Goal: Task Accomplishment & Management: Manage account settings

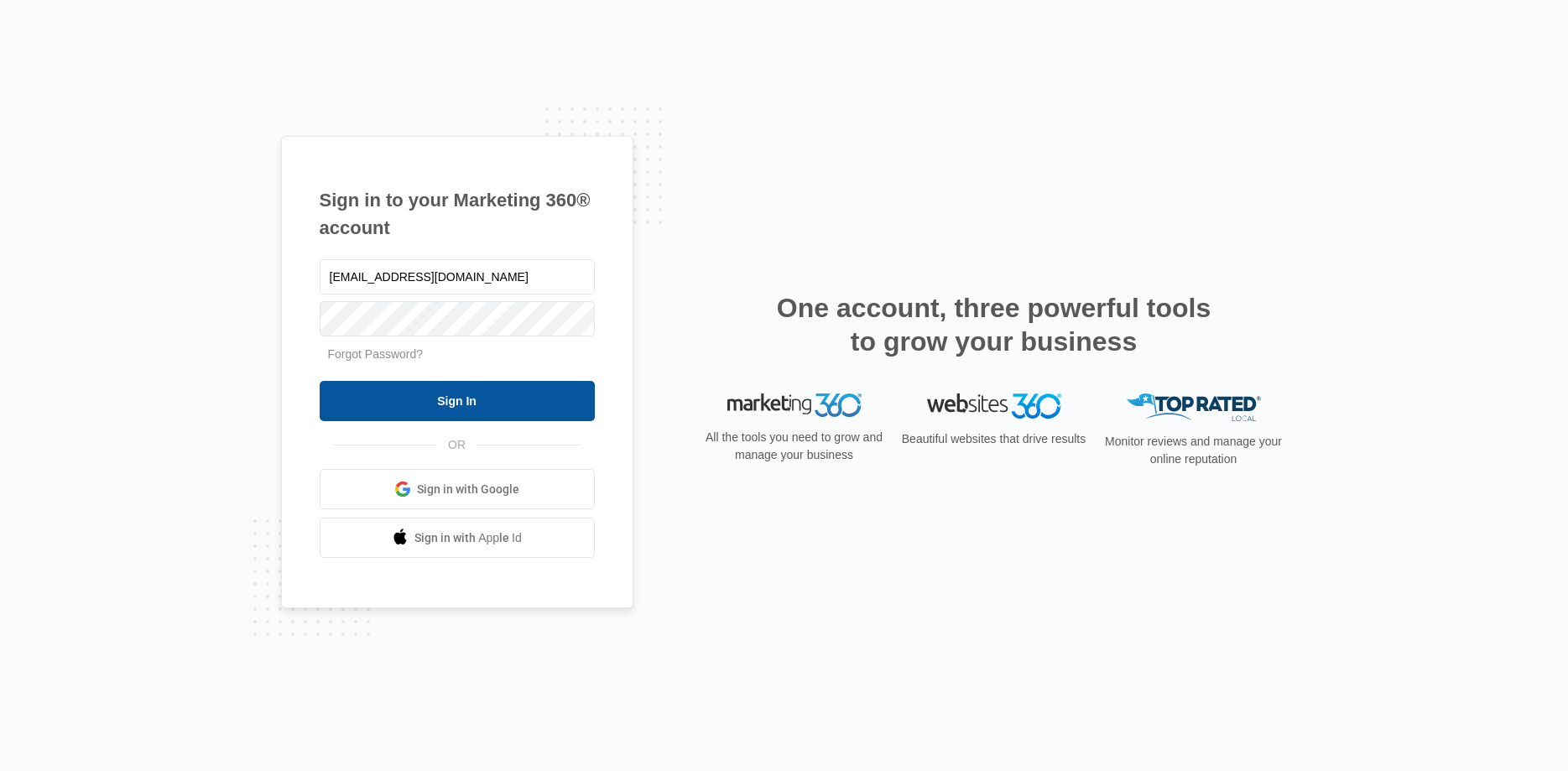
type input "[EMAIL_ADDRESS][DOMAIN_NAME]"
click at [429, 403] on input "Sign In" at bounding box center [457, 401] width 275 height 40
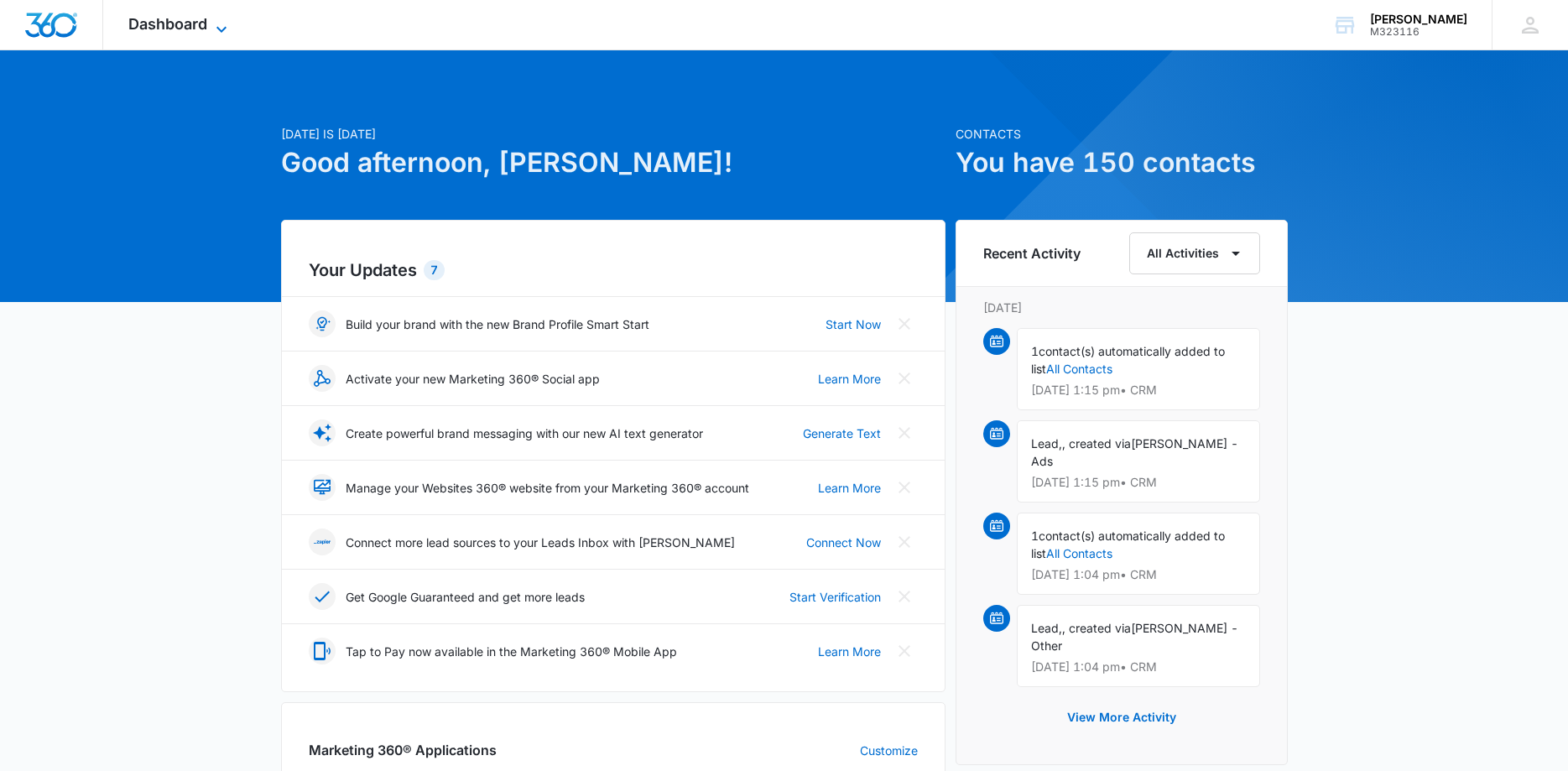
click at [220, 19] on div "Dashboard Apps Reputation Websites Forms CRM Email Social Payments POS Content …" at bounding box center [180, 24] width 154 height 50
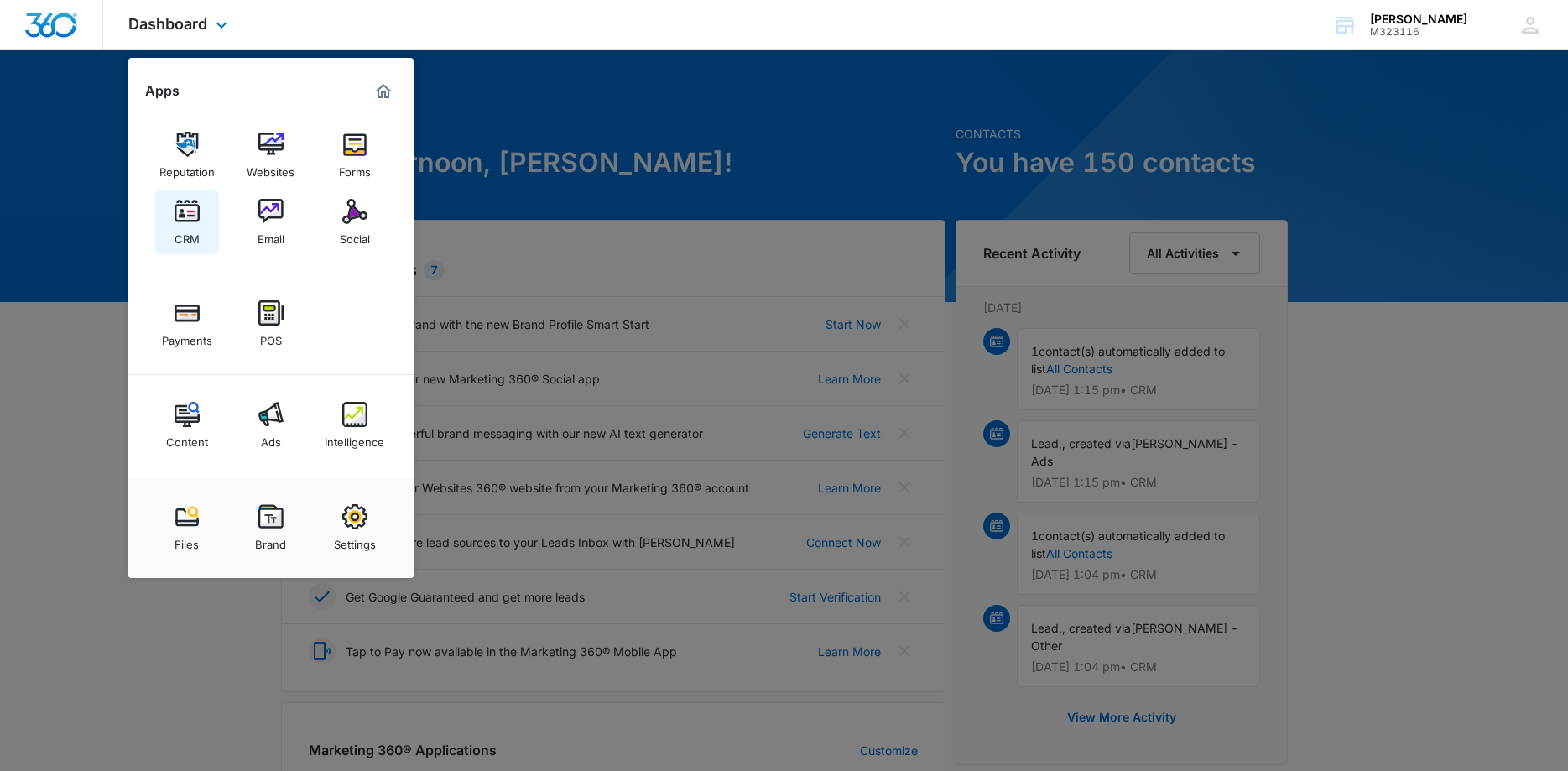
click at [185, 216] on img at bounding box center [187, 212] width 25 height 25
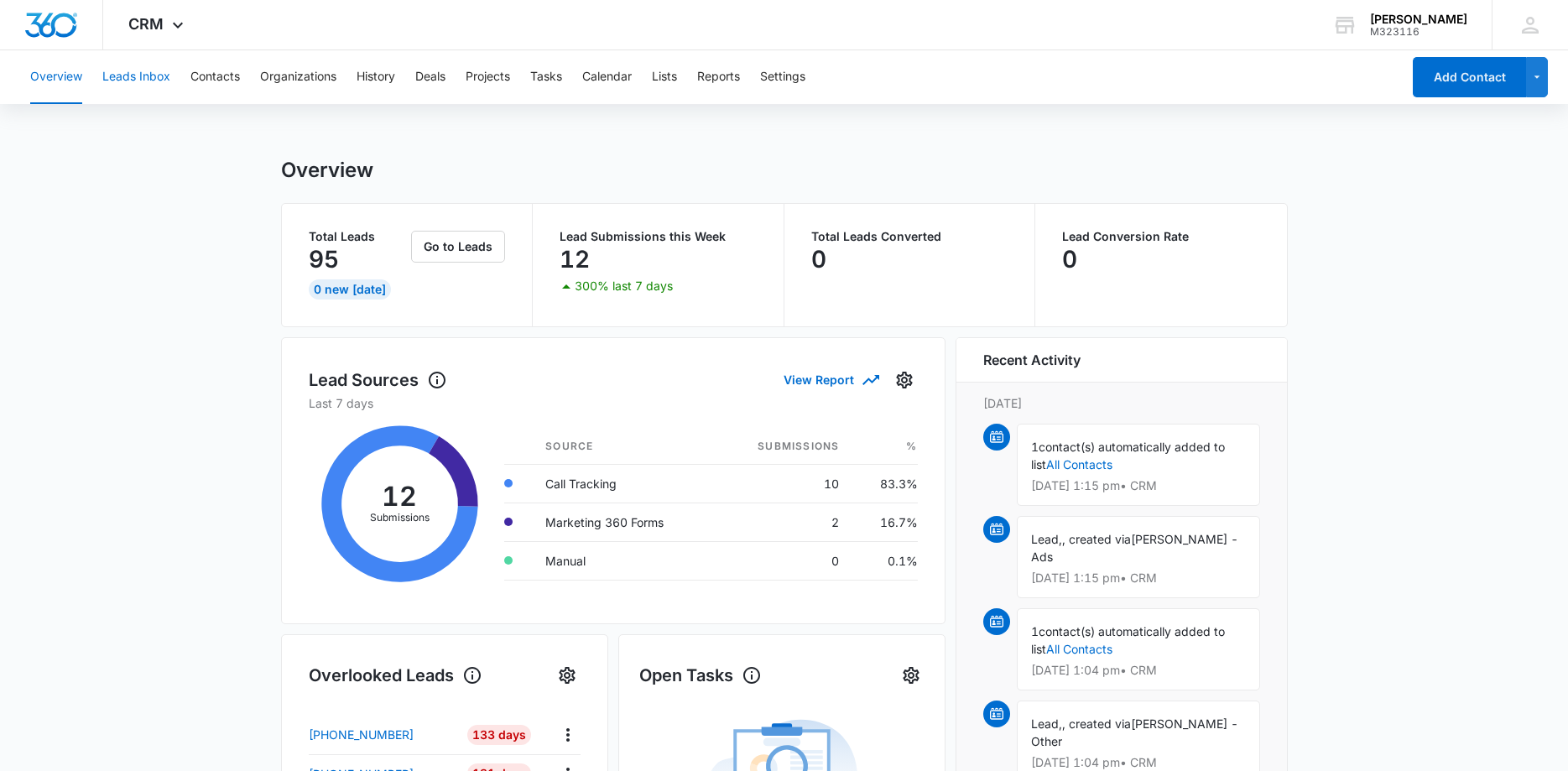
click at [133, 83] on button "Leads Inbox" at bounding box center [136, 77] width 68 height 53
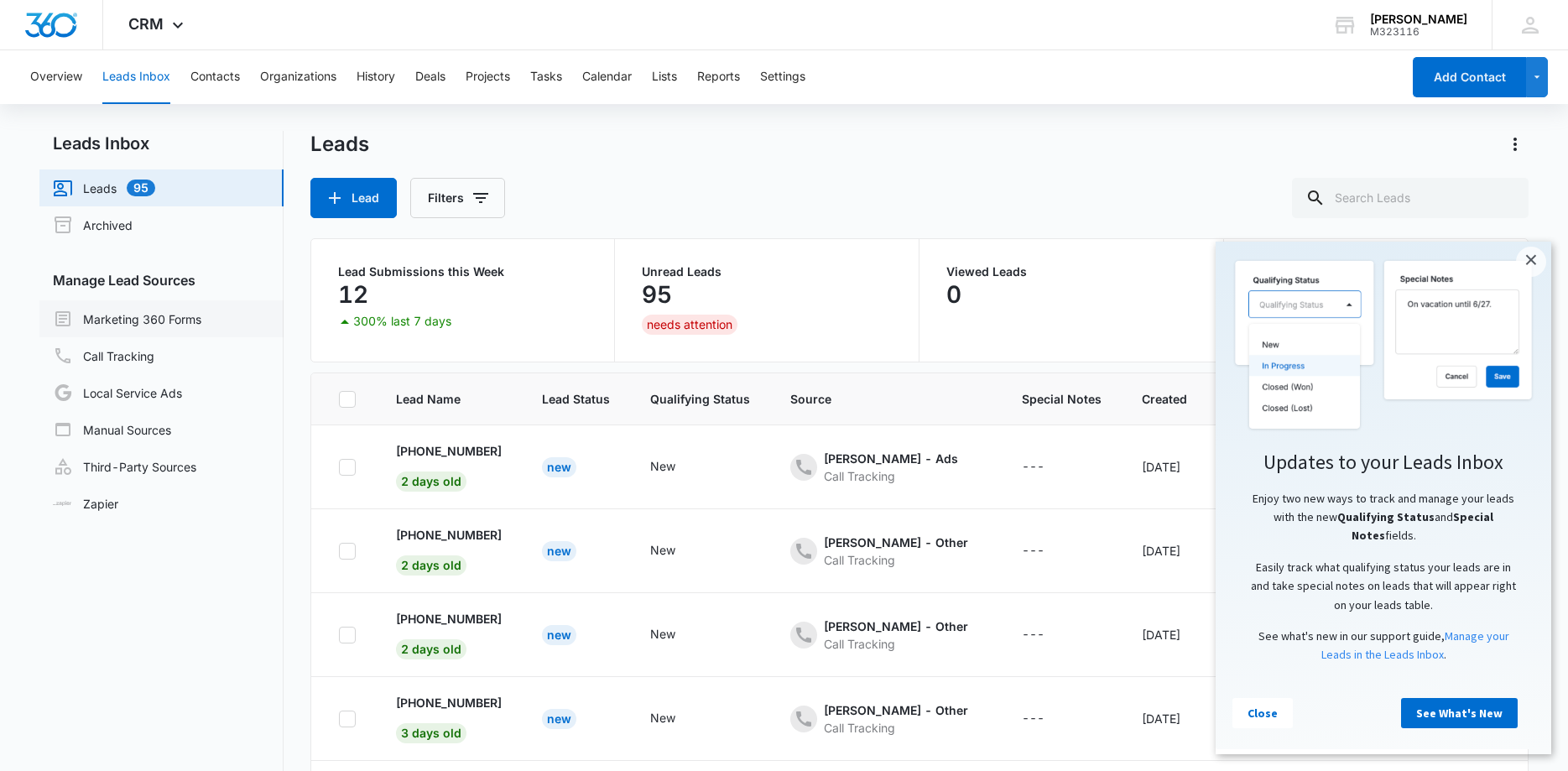
click at [111, 322] on link "Marketing 360 Forms" at bounding box center [127, 319] width 148 height 20
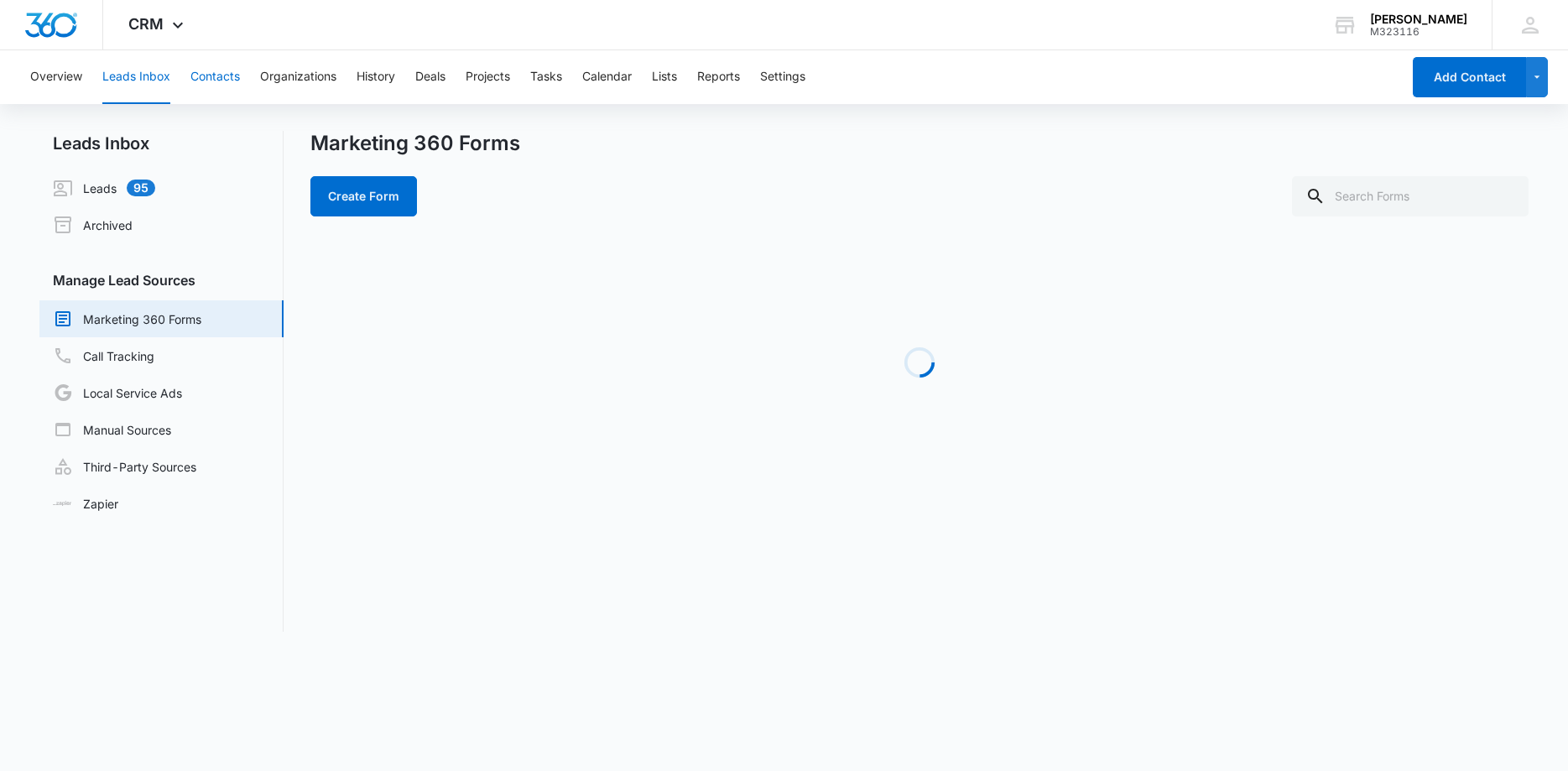
click at [212, 82] on button "Contacts" at bounding box center [215, 77] width 50 height 53
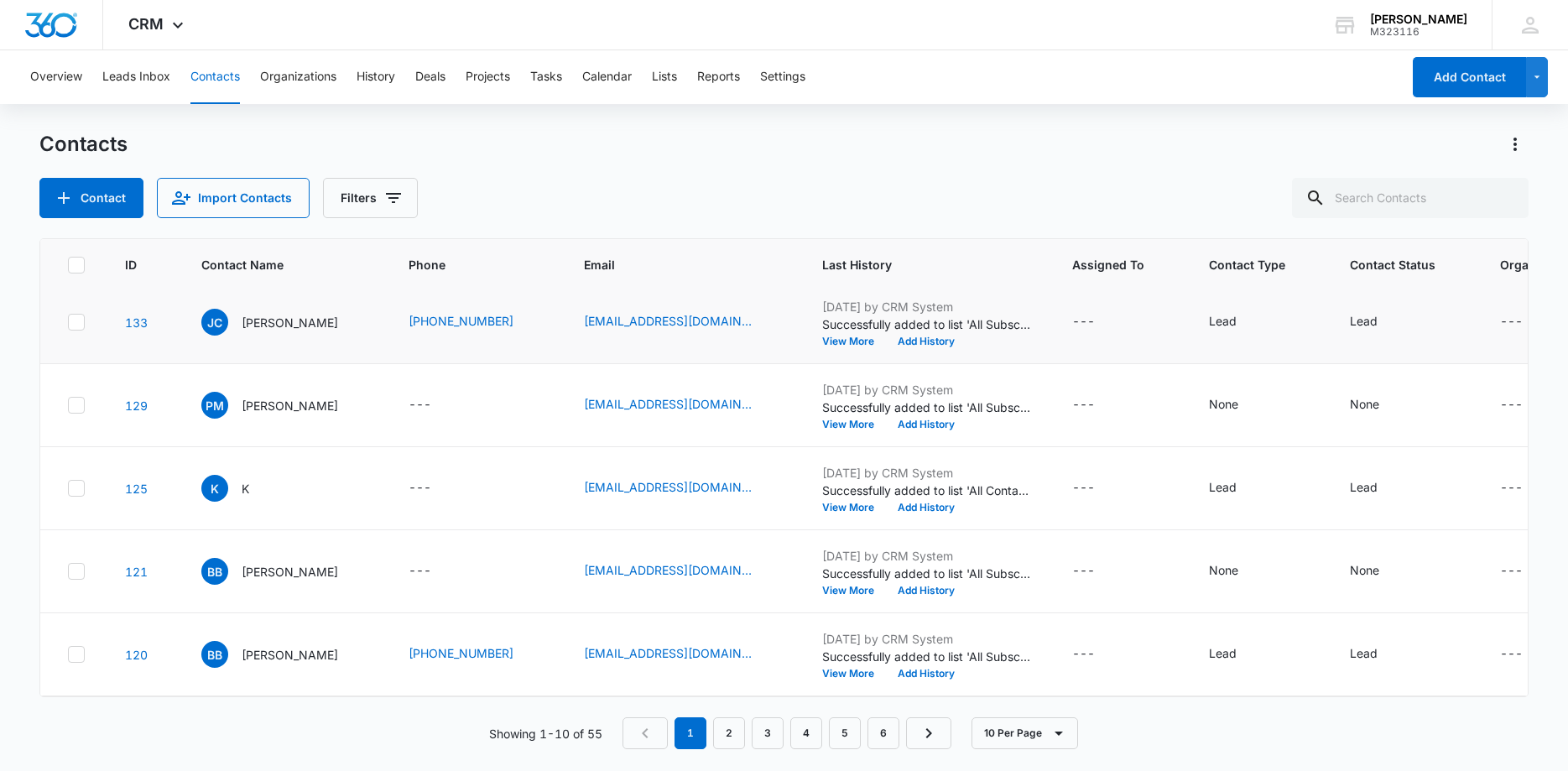
scroll to position [424, 0]
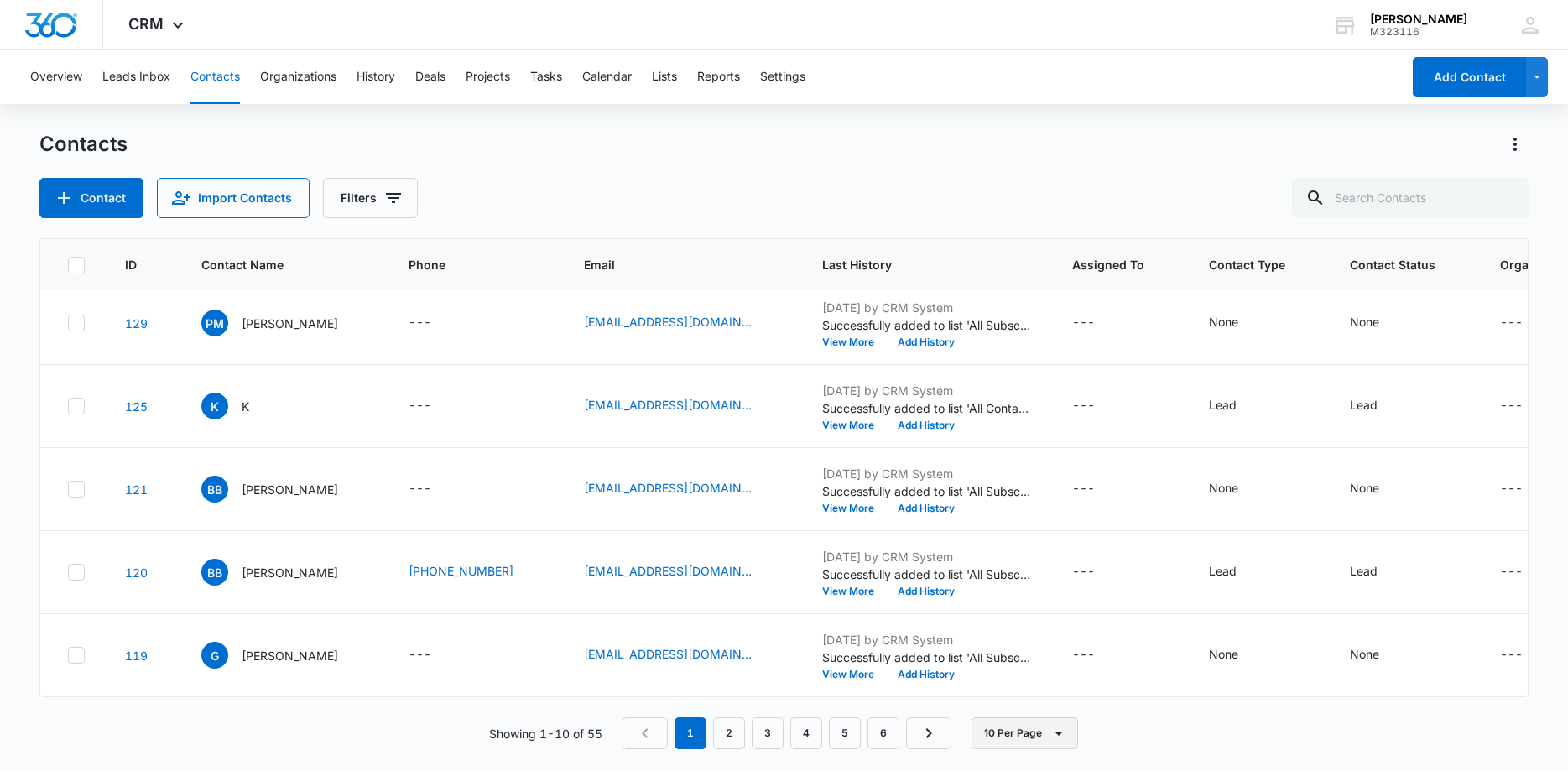
click at [1008, 733] on button "10 Per Page" at bounding box center [1025, 732] width 107 height 32
click at [1006, 689] on div "50 Per Page" at bounding box center [1028, 683] width 69 height 12
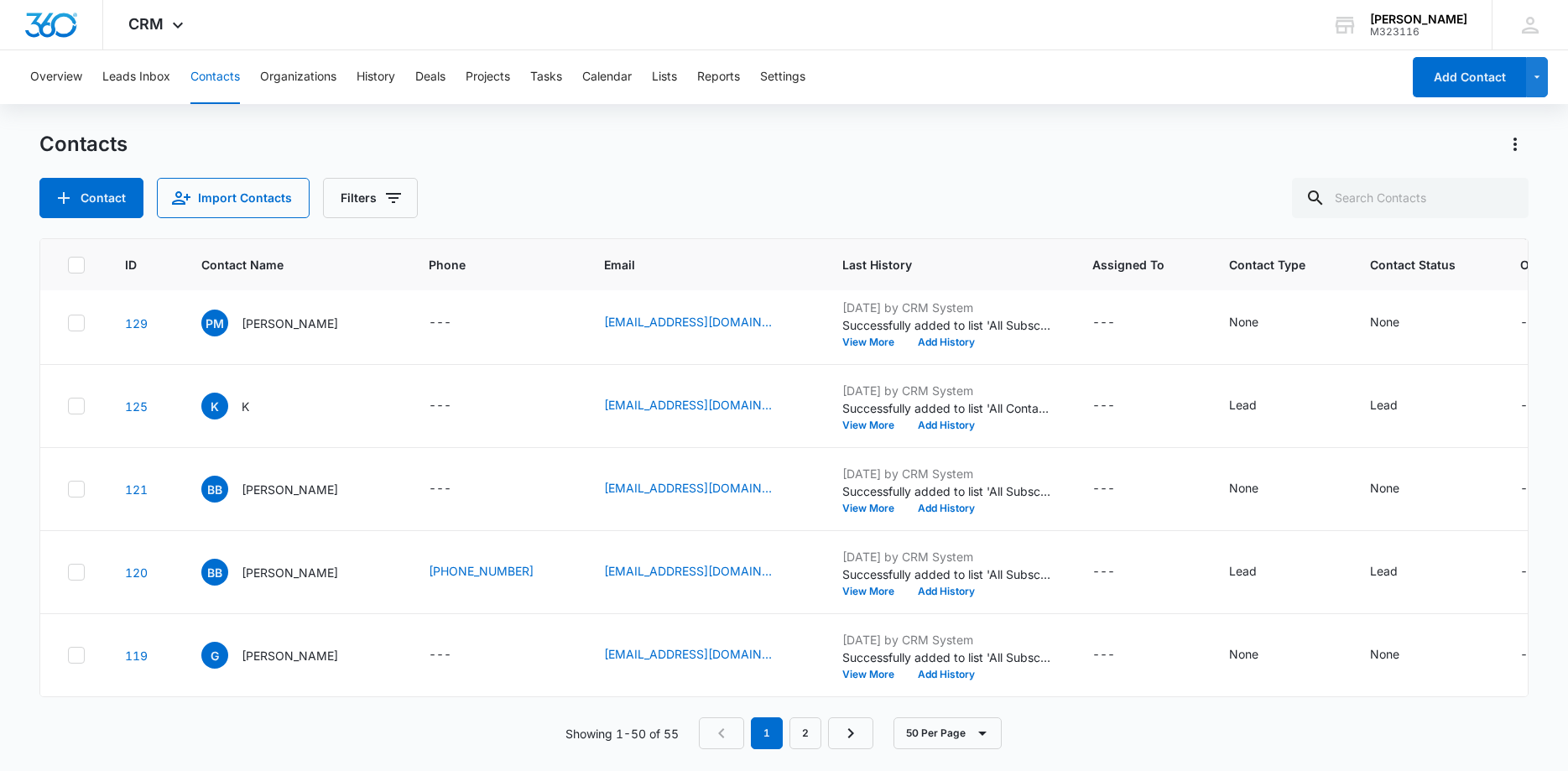
checkbox input "true"
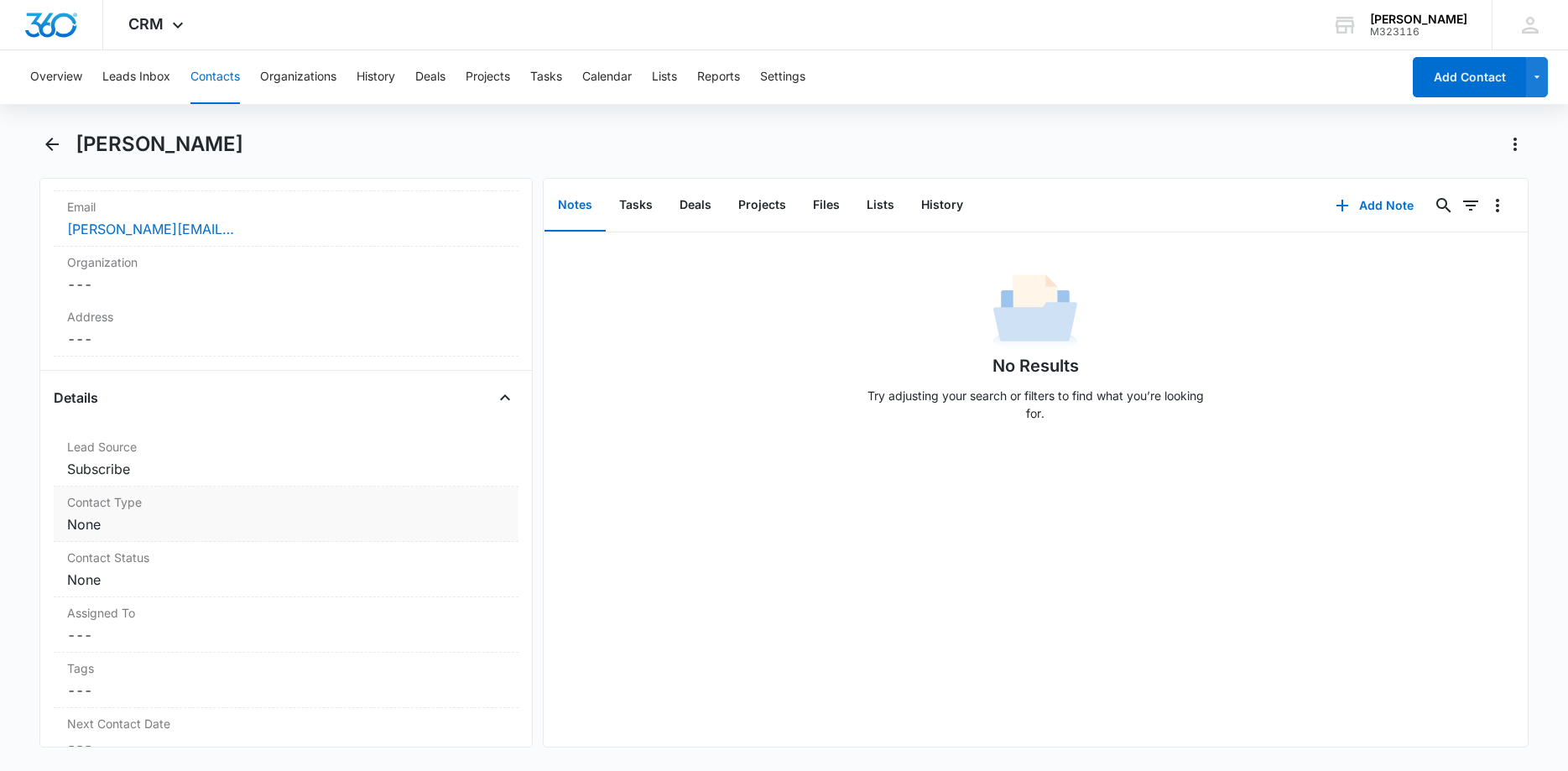
scroll to position [257, 0]
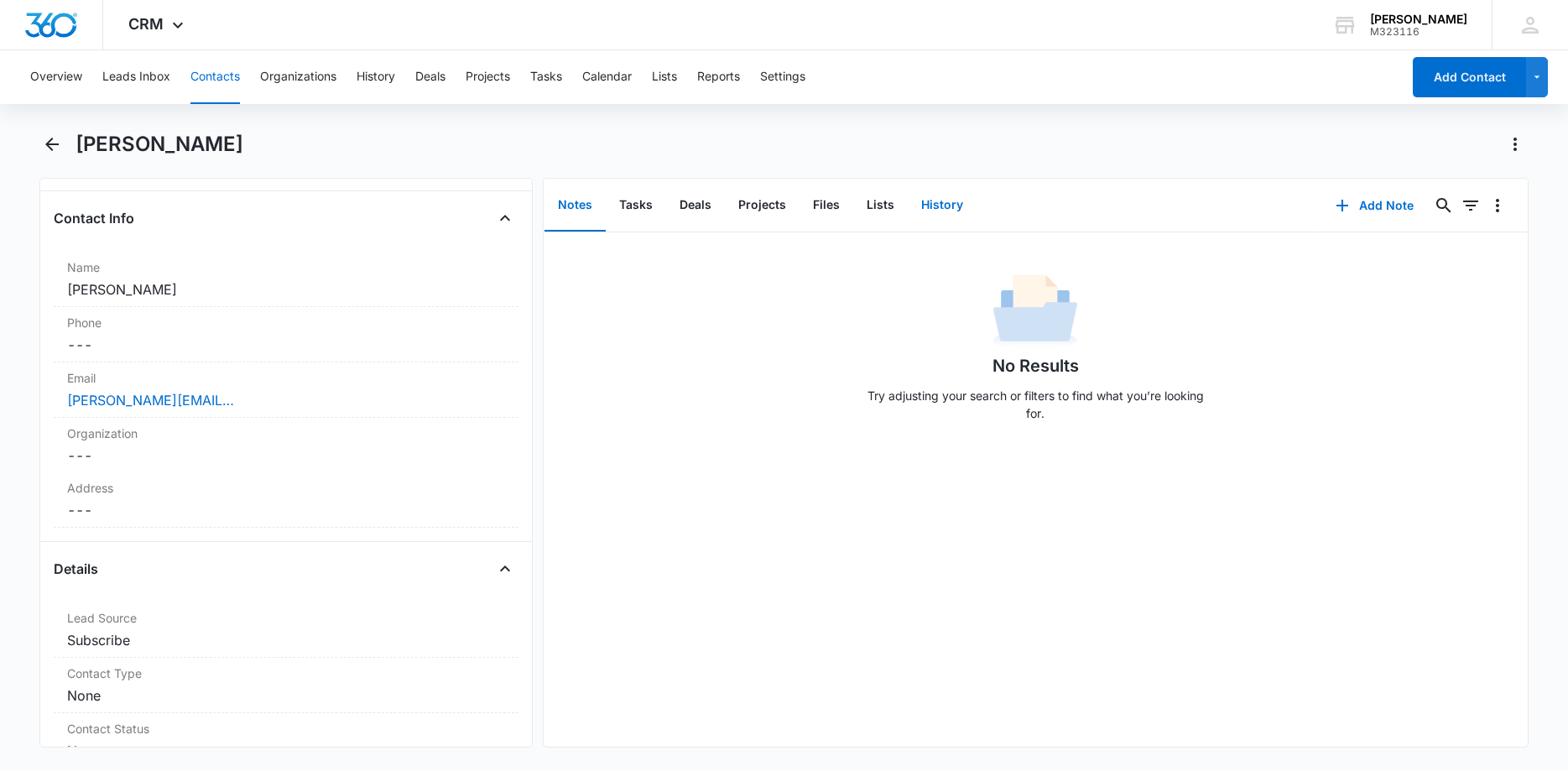
click at [961, 202] on button "History" at bounding box center [942, 205] width 69 height 52
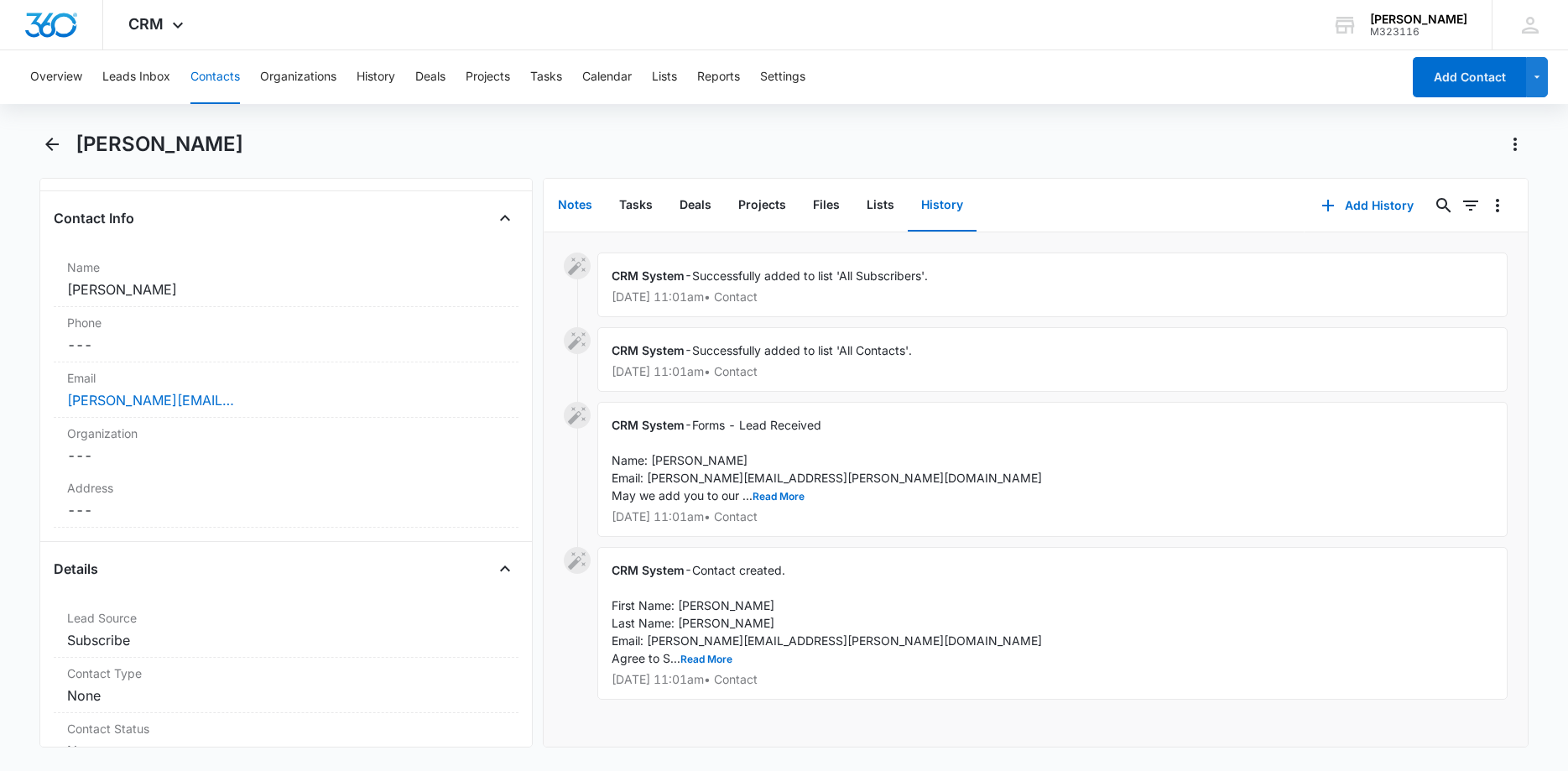
click at [574, 206] on button "Notes" at bounding box center [575, 205] width 62 height 52
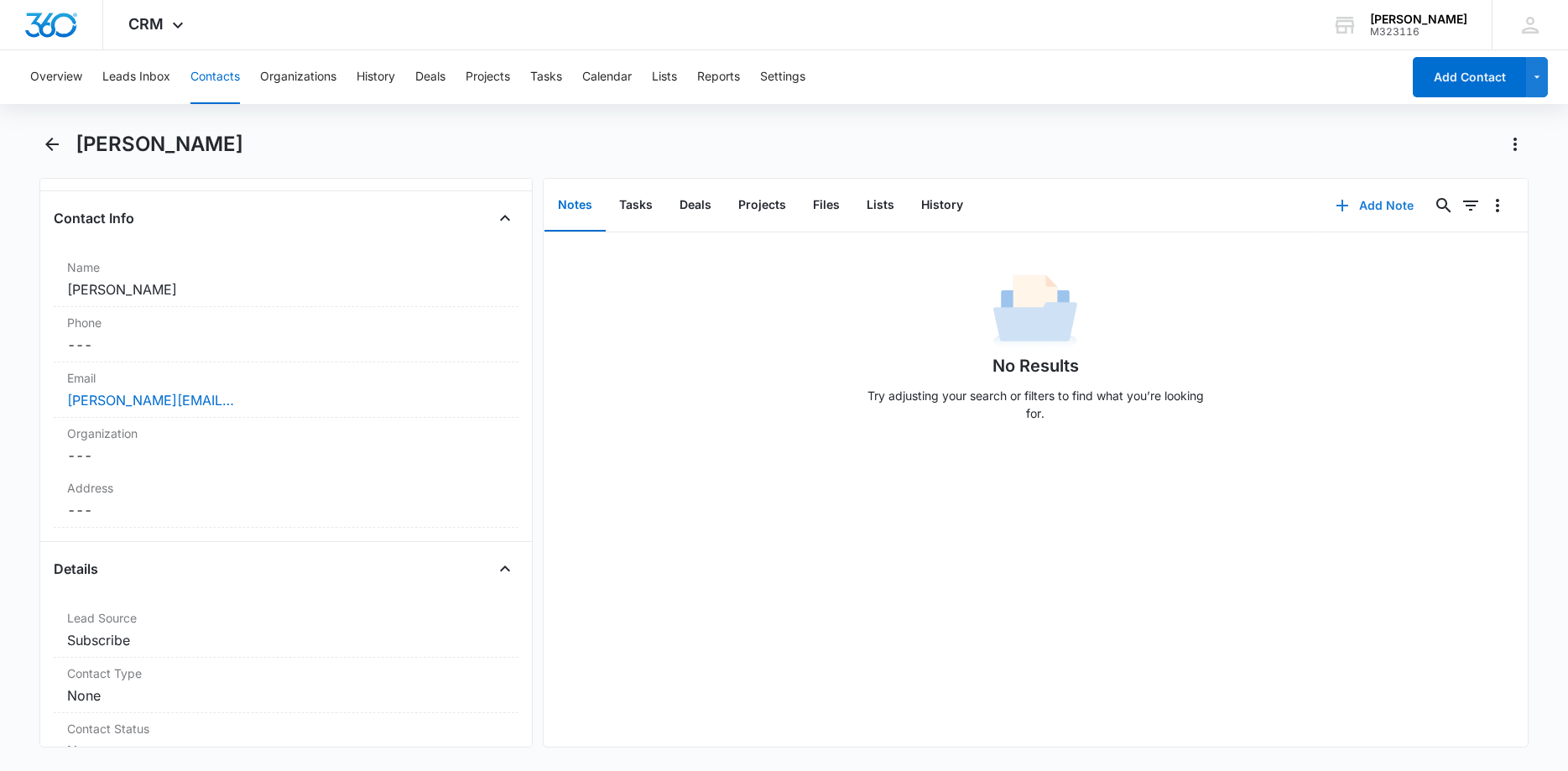
click at [1348, 204] on icon "button" at bounding box center [1343, 205] width 20 height 20
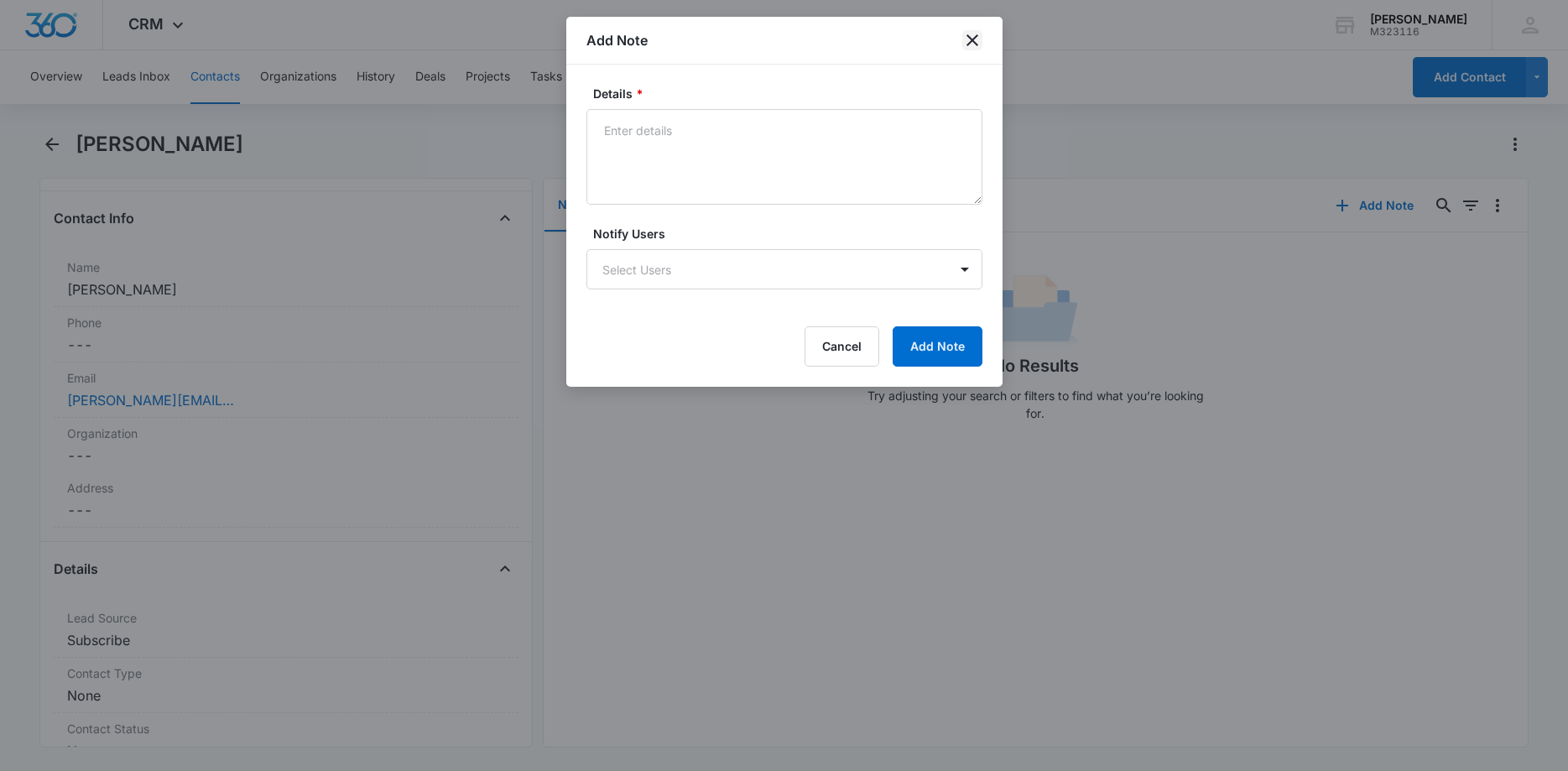
click at [972, 36] on icon "close" at bounding box center [972, 40] width 20 height 20
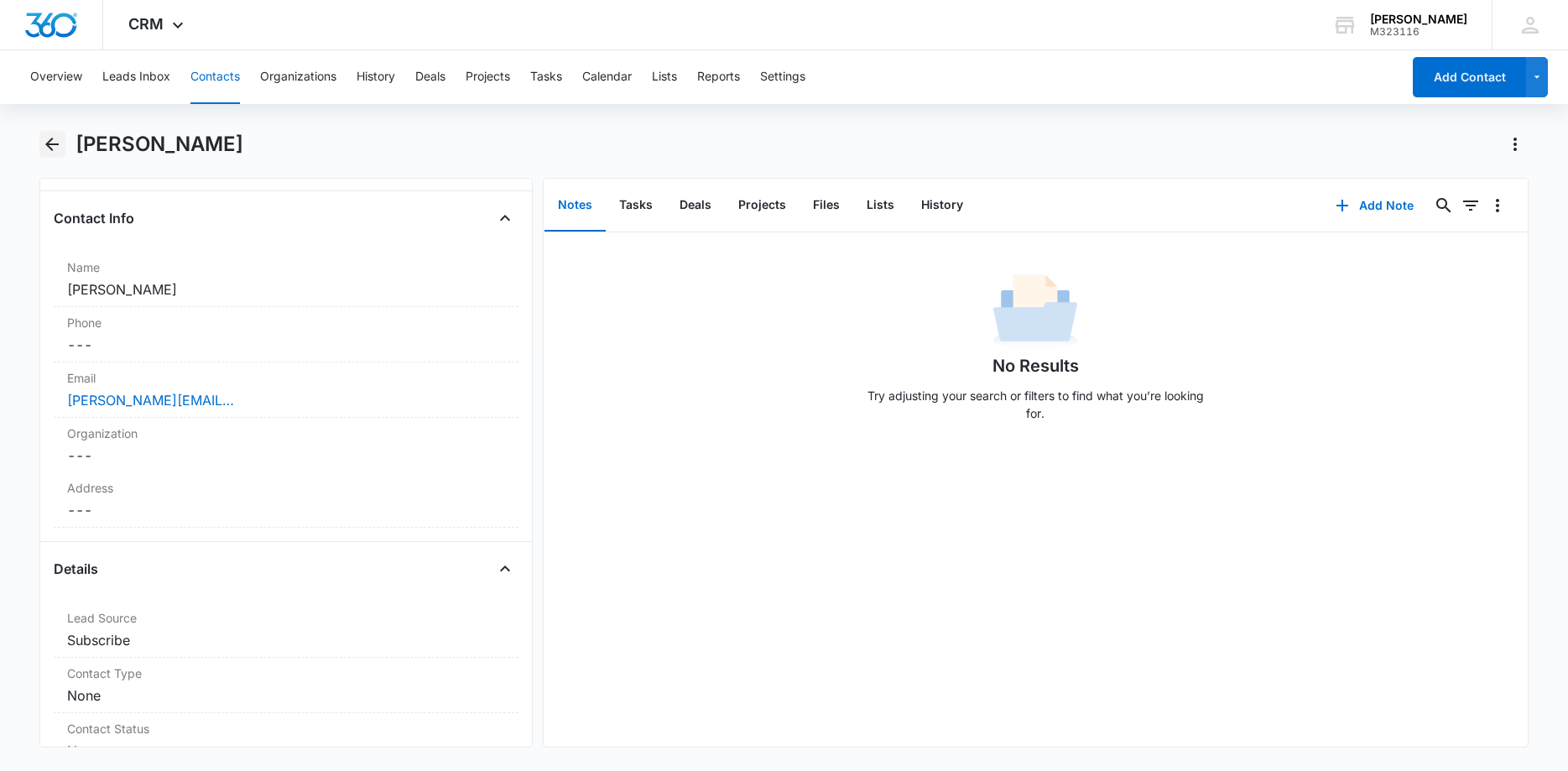
click at [48, 144] on icon "Back" at bounding box center [52, 144] width 14 height 14
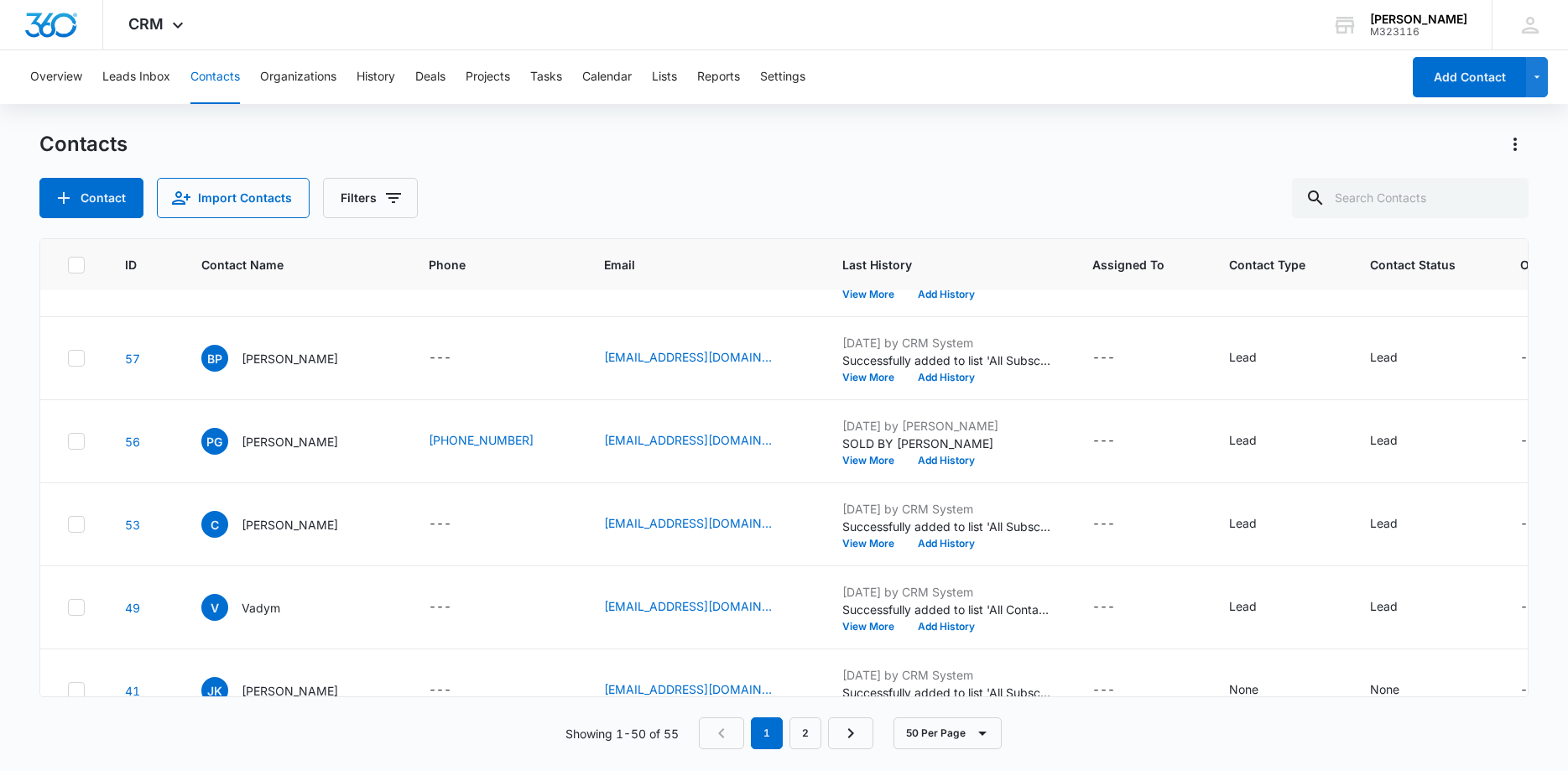
scroll to position [2120, 0]
